Goal: Task Accomplishment & Management: Complete application form

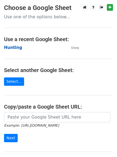
click at [9, 47] on strong "Hunting" at bounding box center [13, 47] width 18 height 5
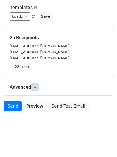
click at [34, 89] on link at bounding box center [35, 87] width 6 height 6
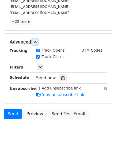
scroll to position [99, 0]
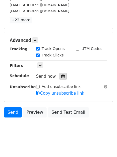
click at [62, 79] on div at bounding box center [63, 76] width 7 height 7
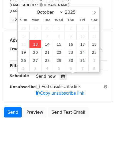
type input "2025-10-13 12:25"
type input "25"
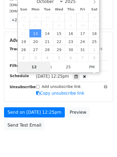
scroll to position [96, 0]
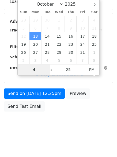
type input "4"
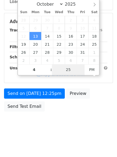
type input "2025-10-13 16:25"
type input "04"
type input "1"
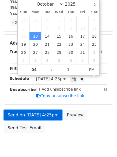
type input "2025-10-13 16:01"
click at [31, 114] on link "Send on Oct 13 at 4:25pm" at bounding box center [33, 115] width 58 height 10
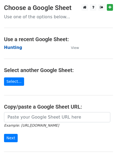
click at [6, 45] on strong "Hunting" at bounding box center [13, 47] width 18 height 5
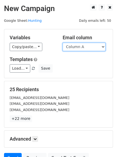
click at [82, 48] on select "Column A Column B Column C Column D Column E Column F" at bounding box center [84, 47] width 43 height 8
select select "Column C"
click at [63, 43] on select "Column A Column B Column C Column D Column E Column F" at bounding box center [84, 47] width 43 height 8
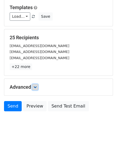
click at [37, 87] on icon at bounding box center [35, 86] width 3 height 3
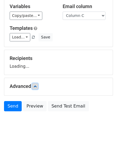
scroll to position [52, 0]
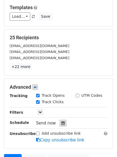
drag, startPoint x: 60, startPoint y: 120, endPoint x: 60, endPoint y: 123, distance: 3.5
click at [60, 121] on div at bounding box center [63, 122] width 7 height 7
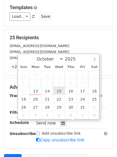
type input "2025-10-15 12:00"
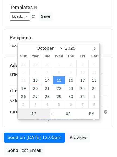
type input "6"
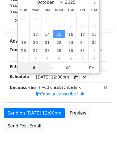
scroll to position [117, 0]
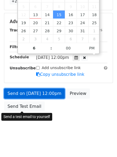
type input "2025-10-15 18:00"
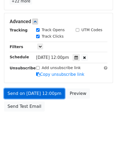
click at [34, 95] on link "Send on Oct 15 at 12:00pm" at bounding box center [34, 93] width 61 height 10
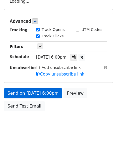
scroll to position [96, 0]
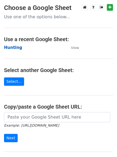
click at [12, 50] on strong "Hunting" at bounding box center [13, 47] width 18 height 5
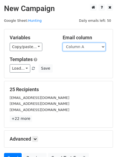
click at [81, 45] on select "Column A Column B Column C Column D Column E Column F" at bounding box center [84, 47] width 43 height 8
select select "Column D"
click at [63, 43] on select "Column A Column B Column C Column D Column E Column F" at bounding box center [84, 47] width 43 height 8
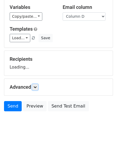
scroll to position [30, 0]
click at [39, 86] on h5 "Advanced" at bounding box center [59, 87] width 98 height 6
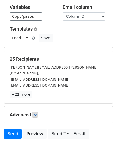
click at [38, 91] on p "+22 more" at bounding box center [59, 94] width 98 height 7
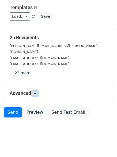
click at [38, 90] on link at bounding box center [35, 93] width 6 height 6
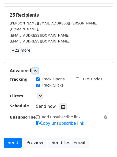
scroll to position [100, 0]
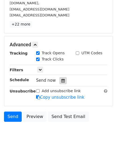
click at [62, 79] on icon at bounding box center [62, 81] width 3 height 4
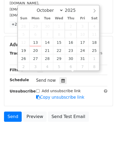
click at [73, 37] on span "9" at bounding box center [71, 34] width 12 height 8
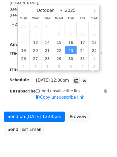
scroll to position [0, 0]
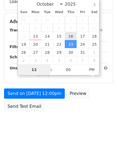
type input "2025-10-16 12:00"
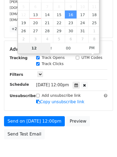
scroll to position [100, 0]
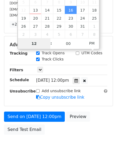
type input "7"
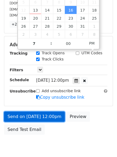
type input "2025-10-16 19:00"
click at [38, 111] on link "Send on Oct 16 at 12:00pm" at bounding box center [34, 116] width 61 height 10
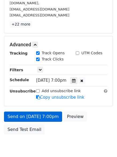
scroll to position [96, 0]
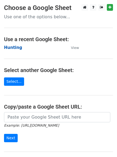
click at [17, 47] on strong "Hunting" at bounding box center [13, 47] width 18 height 5
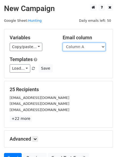
click at [75, 47] on select "Column A Column B Column C Column D Column E Column F" at bounding box center [84, 47] width 43 height 8
select select "Column E"
click at [63, 43] on select "Column A Column B Column C Column D Column E Column F" at bounding box center [84, 47] width 43 height 8
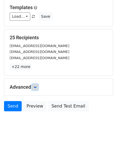
click at [38, 90] on link at bounding box center [35, 87] width 6 height 6
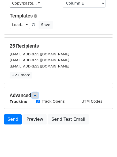
scroll to position [52, 0]
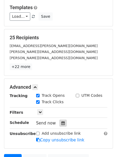
click at [61, 123] on icon at bounding box center [62, 123] width 3 height 4
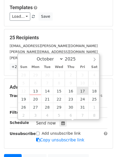
type input "2025-10-17 12:00"
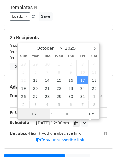
scroll to position [0, 0]
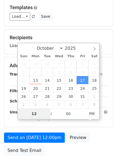
type input "8"
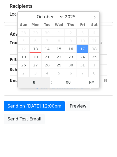
scroll to position [96, 0]
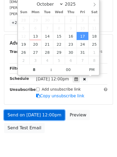
type input "2025-10-17 20:00"
click at [25, 113] on link "Send on Oct 17 at 12:00pm" at bounding box center [34, 115] width 61 height 10
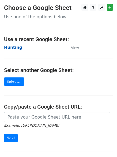
click at [19, 48] on strong "Hunting" at bounding box center [13, 47] width 18 height 5
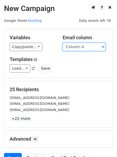
click at [90, 49] on select "Column A Column B Column C Column D Column E Column F" at bounding box center [84, 47] width 43 height 8
select select "Column F"
click at [63, 43] on select "Column A Column B Column C Column D Column E Column F" at bounding box center [84, 47] width 43 height 8
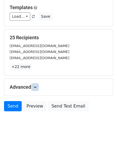
click at [34, 86] on link at bounding box center [35, 87] width 6 height 6
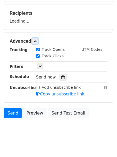
scroll to position [83, 0]
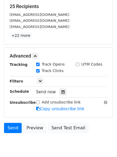
click at [63, 96] on div "Tracking Track Opens UTM Codes Track Clicks Filters Only include spreadsheet ro…" at bounding box center [59, 86] width 98 height 50
click at [62, 90] on icon at bounding box center [62, 92] width 3 height 4
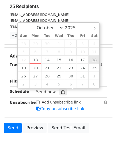
type input "[DATE] 12:00"
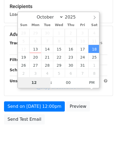
type input "9"
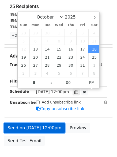
type input "[DATE] 21:00"
click at [39, 125] on link "Send on [DATE] 12:00pm" at bounding box center [34, 128] width 61 height 10
